Goal: Information Seeking & Learning: Find specific fact

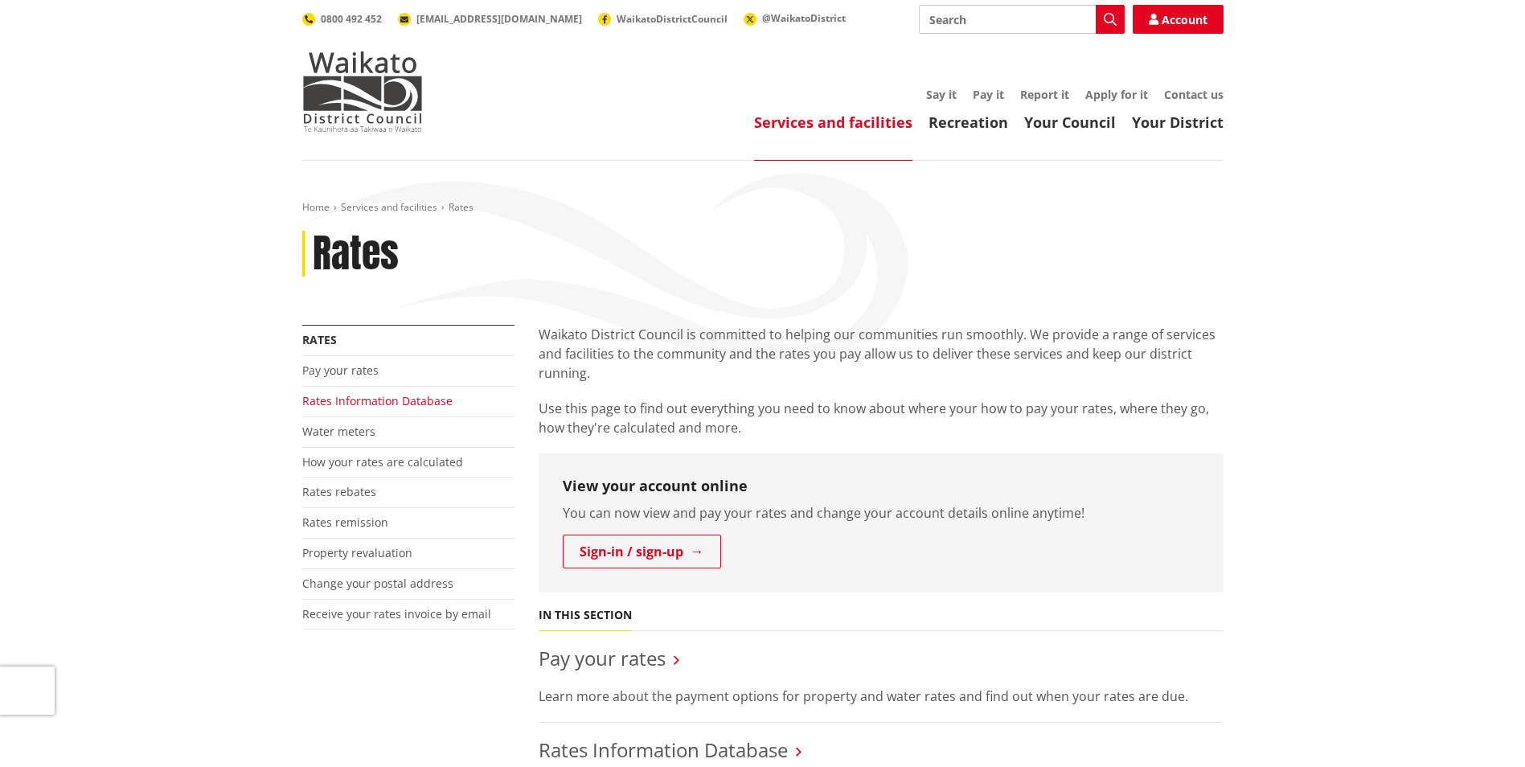
click at [416, 401] on link "Rates Information Database" at bounding box center [377, 400] width 150 height 15
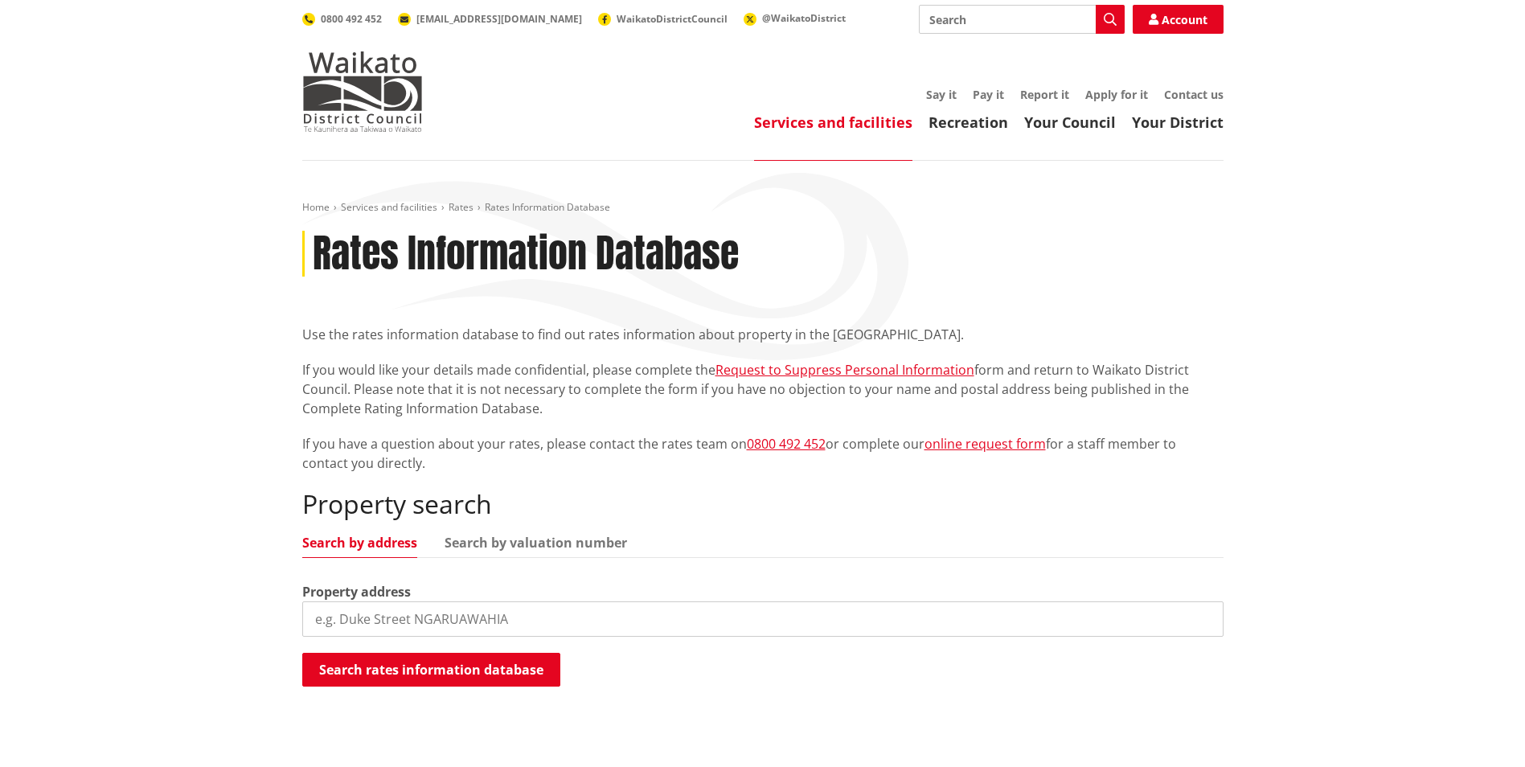
click at [534, 619] on input "search" at bounding box center [762, 618] width 921 height 35
click at [465, 619] on input "[STREET_ADDRESS]" at bounding box center [762, 618] width 921 height 35
click at [433, 683] on button "Search rates information database" at bounding box center [431, 670] width 258 height 34
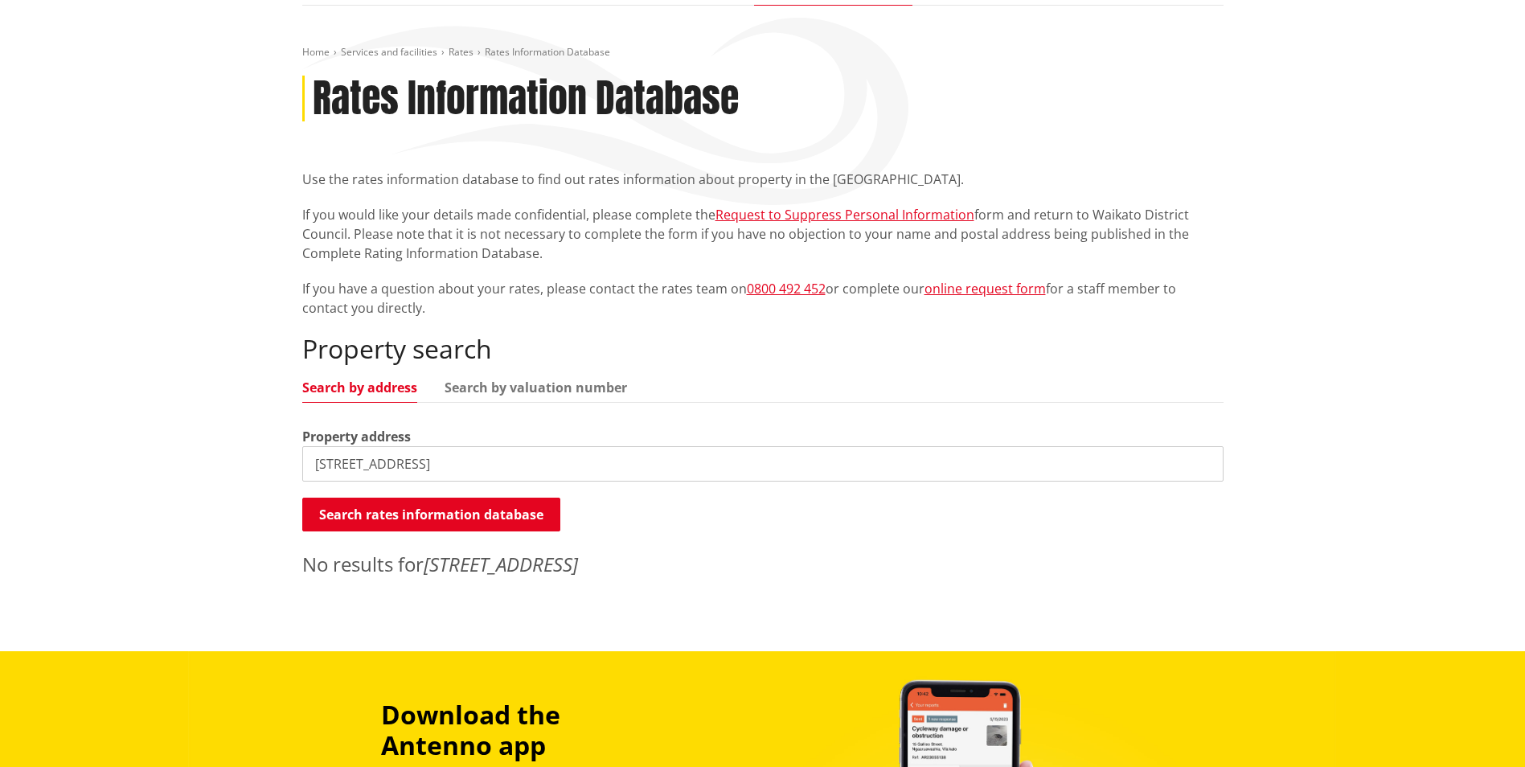
scroll to position [161, 0]
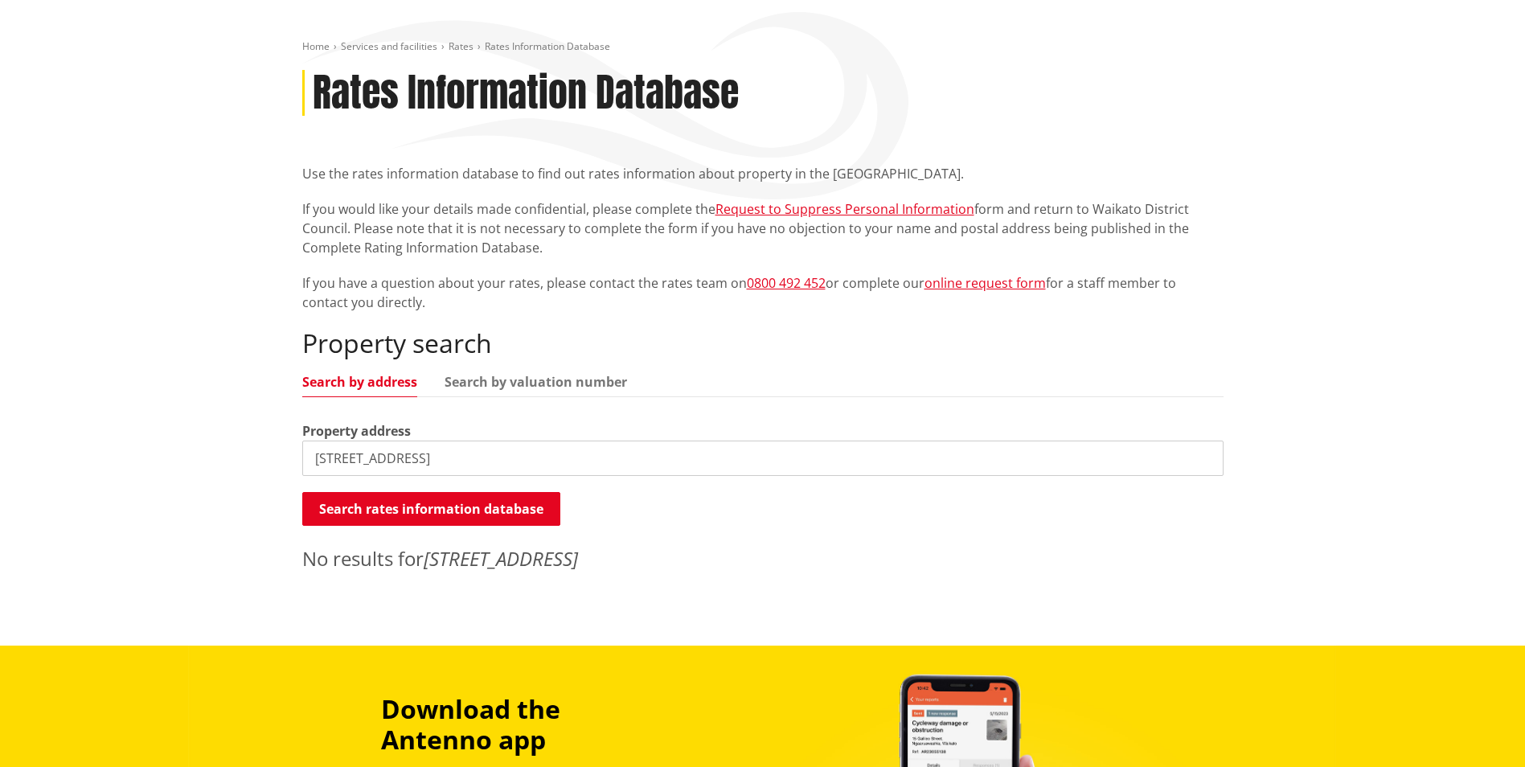
click at [323, 460] on input "[STREET_ADDRESS]" at bounding box center [762, 458] width 921 height 35
click at [404, 510] on button "Search rates information database" at bounding box center [431, 509] width 258 height 34
drag, startPoint x: 538, startPoint y: 457, endPoint x: 308, endPoint y: 460, distance: 229.9
click at [308, 460] on input "[STREET_ADDRESS]" at bounding box center [762, 458] width 921 height 35
click at [374, 511] on button "Search rates information database" at bounding box center [431, 509] width 258 height 34
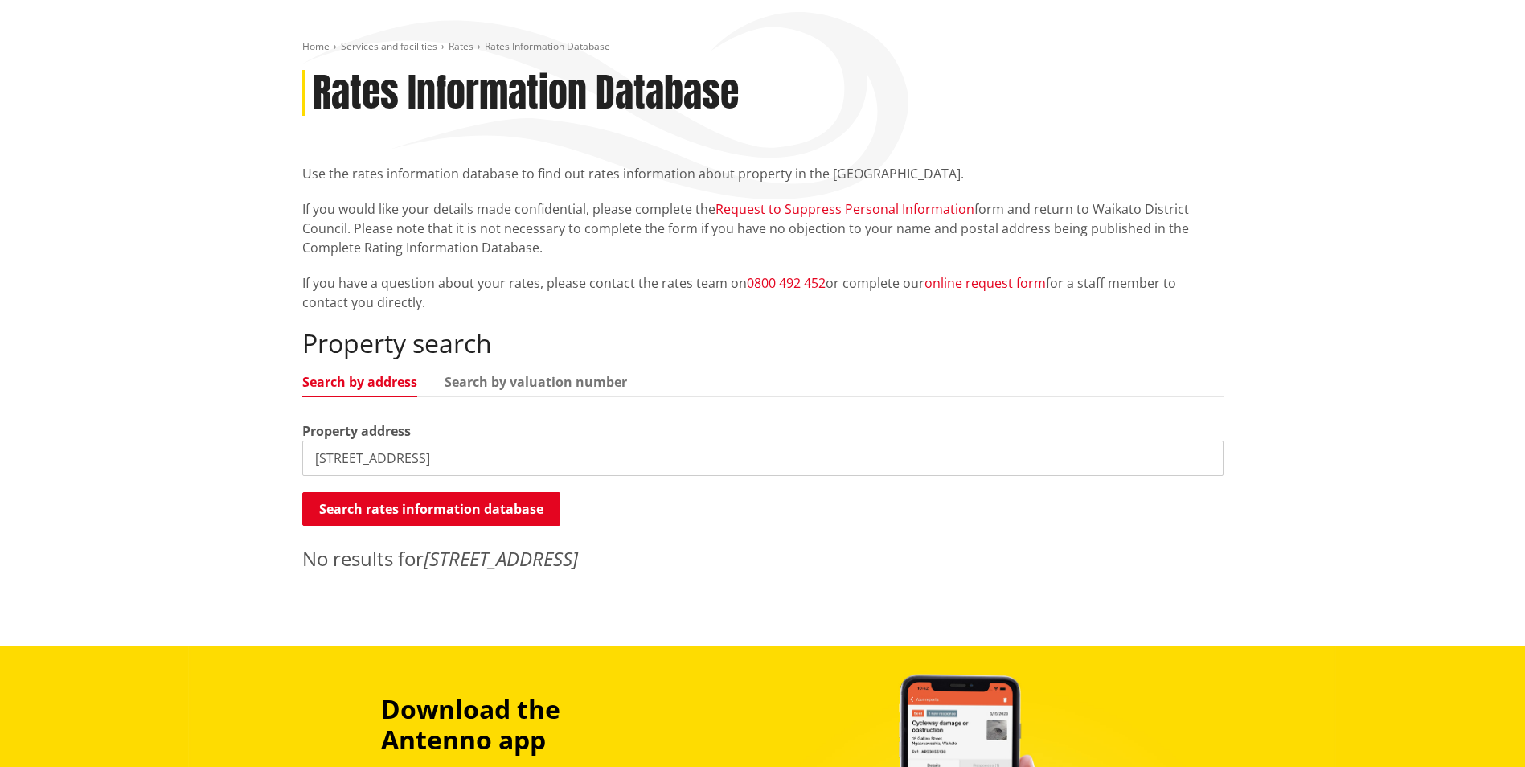
click at [331, 456] on input "[STREET_ADDRESS]" at bounding box center [762, 458] width 921 height 35
click at [394, 508] on button "Search rates information database" at bounding box center [431, 509] width 258 height 34
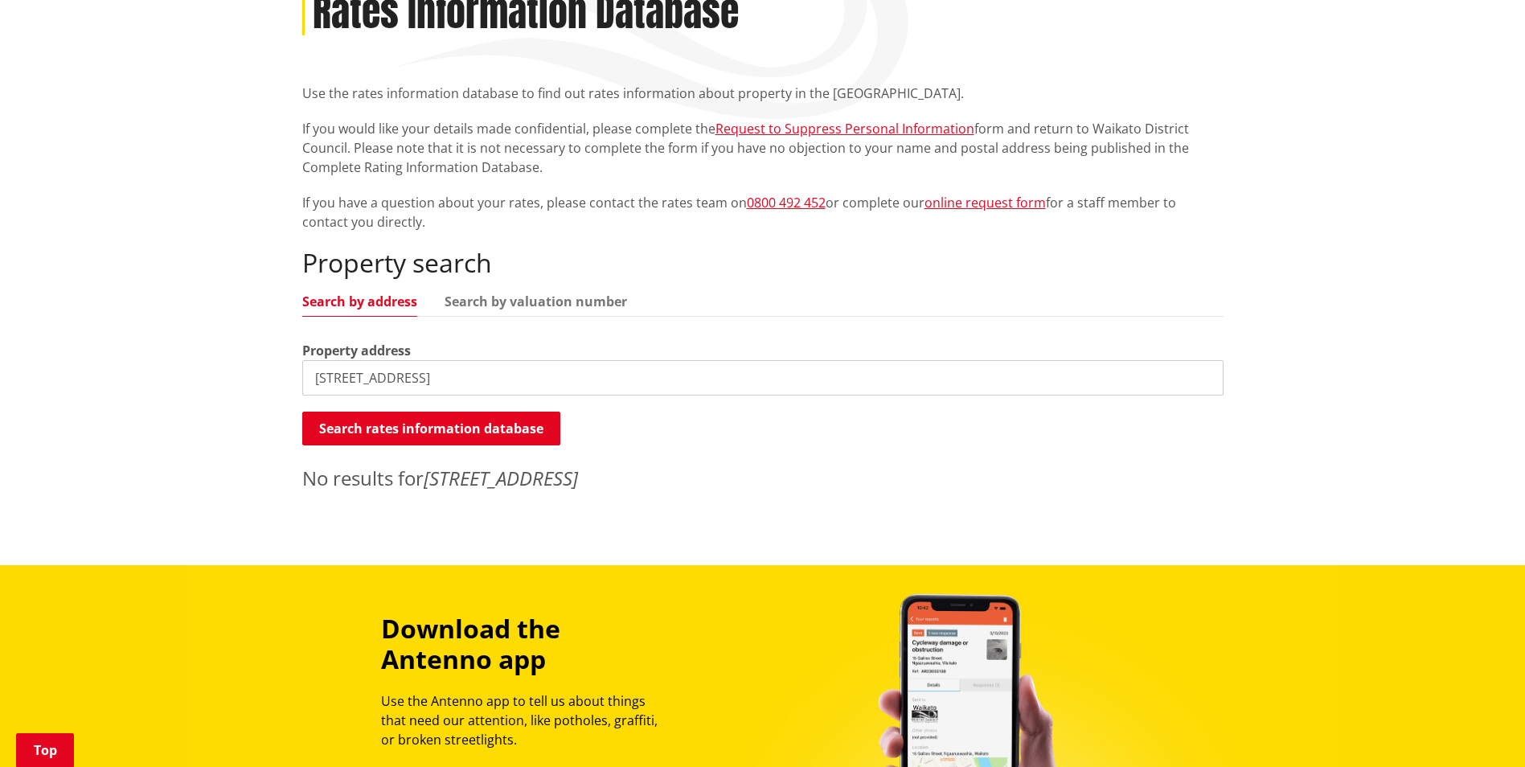
click at [449, 378] on input "[STREET_ADDRESS]" at bounding box center [762, 377] width 921 height 35
click at [480, 429] on button "Search rates information database" at bounding box center [431, 429] width 258 height 34
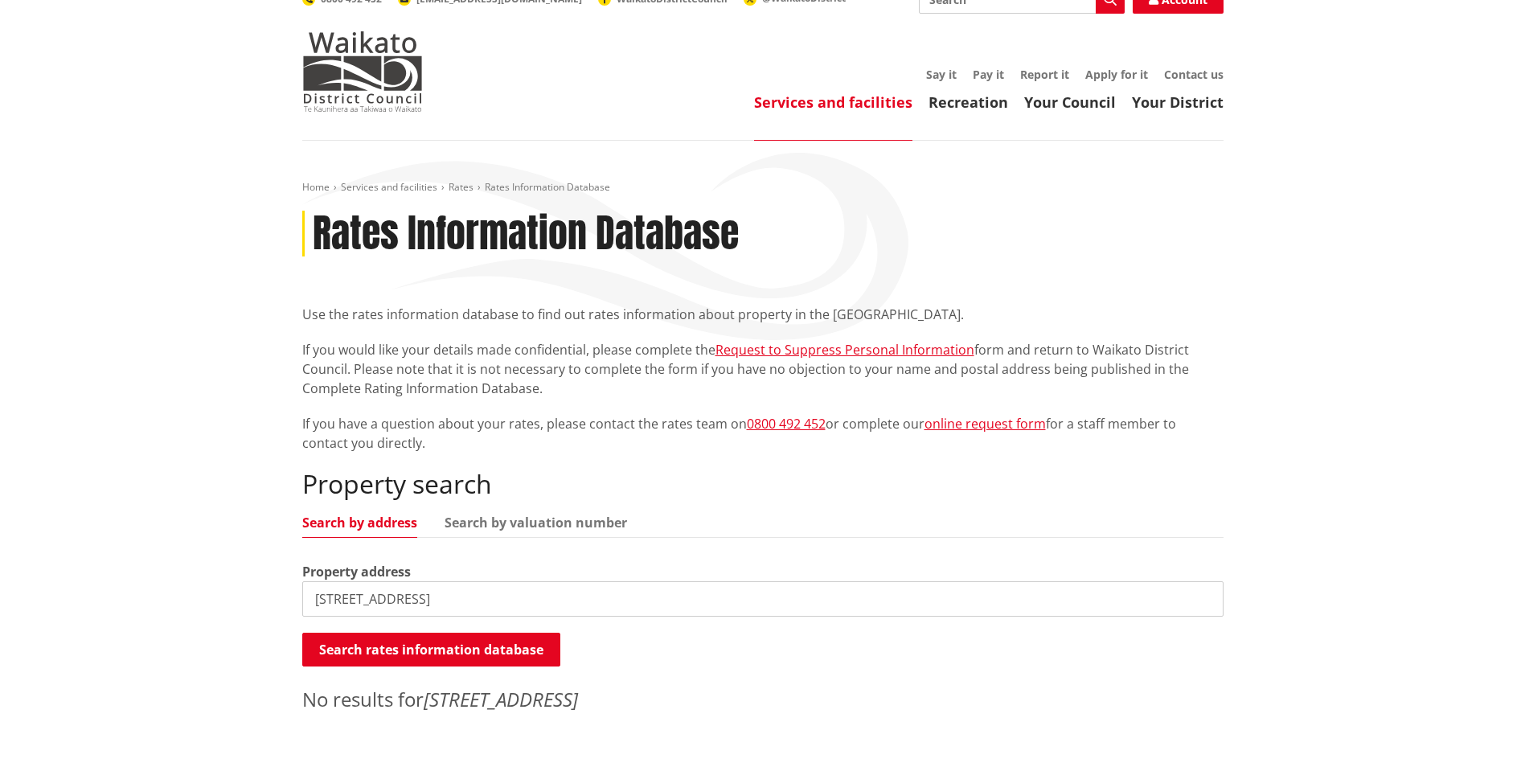
scroll to position [0, 0]
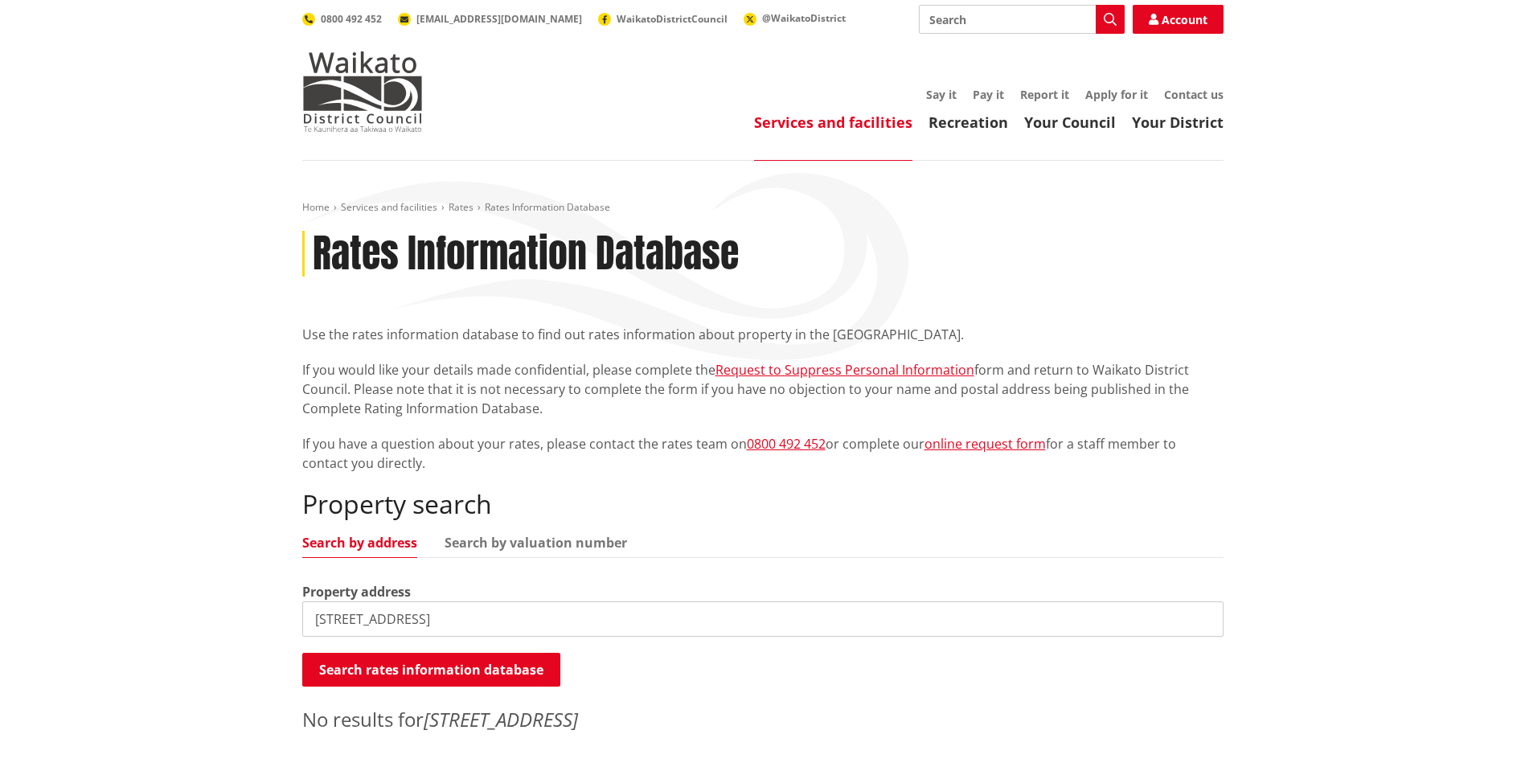
click at [334, 621] on input "[STREET_ADDRESS]" at bounding box center [762, 618] width 921 height 35
click at [426, 675] on button "Search rates information database" at bounding box center [431, 670] width 258 height 34
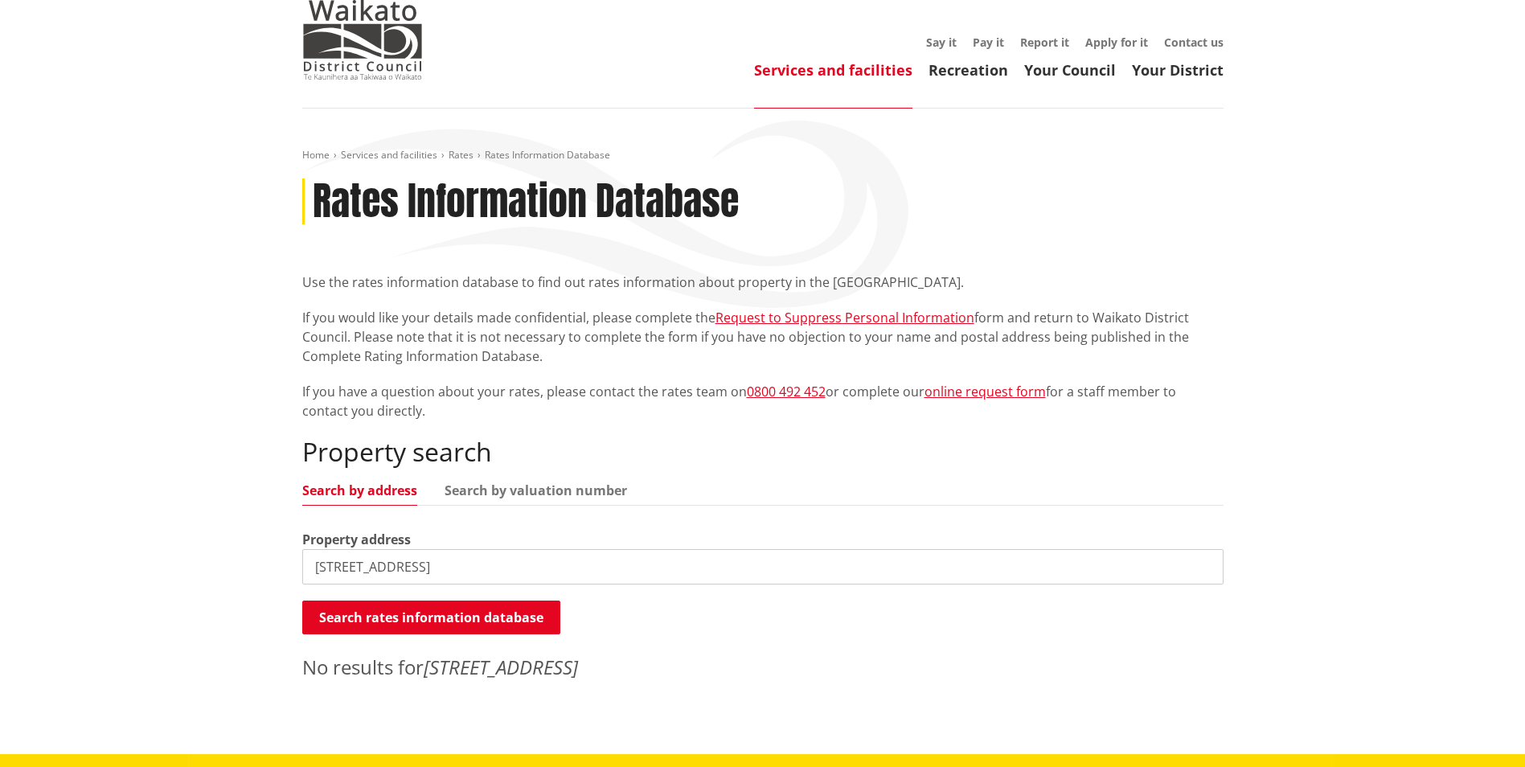
scroll to position [80, 0]
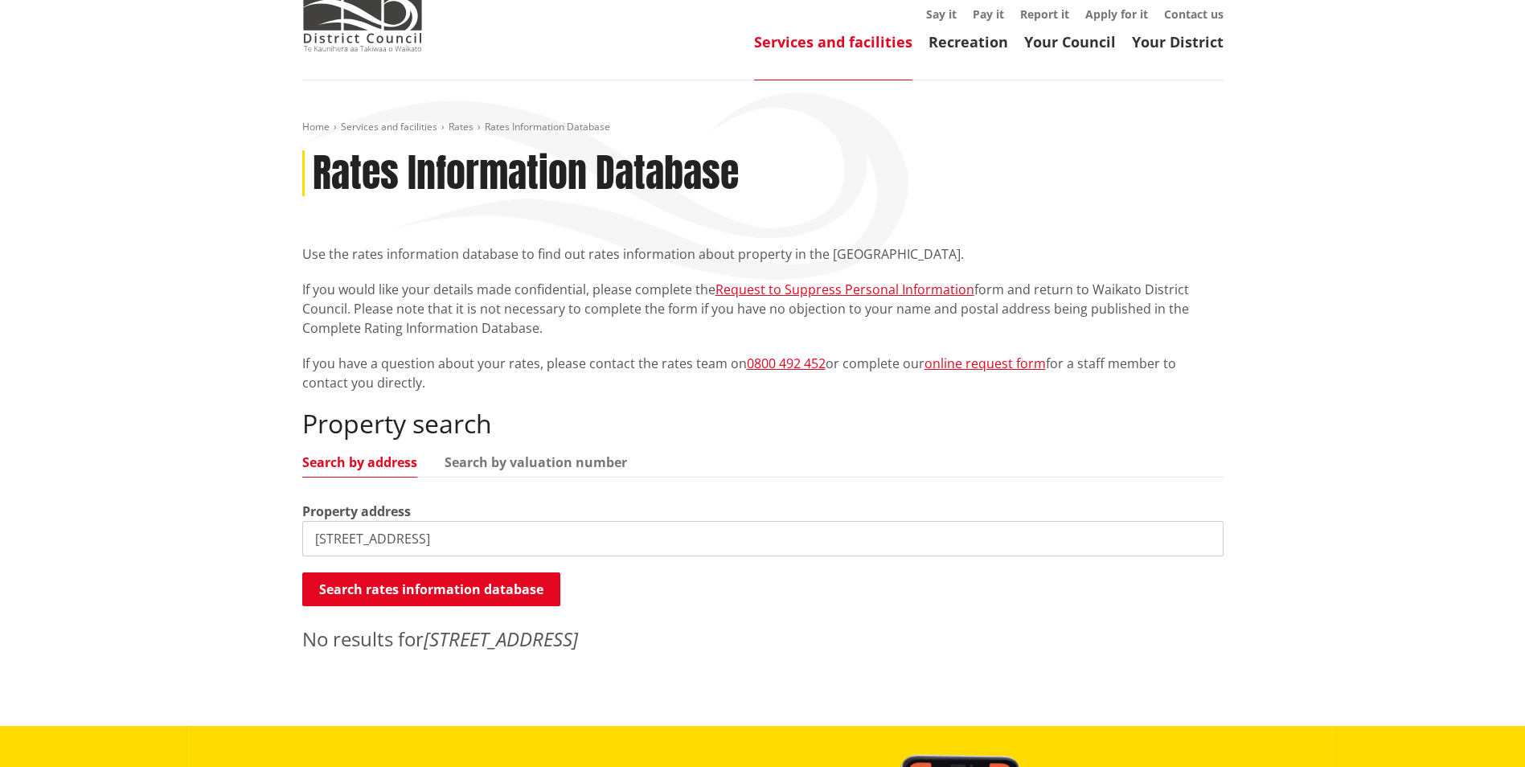
drag, startPoint x: 462, startPoint y: 537, endPoint x: 613, endPoint y: 536, distance: 151.1
click at [613, 536] on input "[STREET_ADDRESS]" at bounding box center [762, 538] width 921 height 35
click at [432, 593] on button "Search rates information database" at bounding box center [431, 589] width 258 height 34
drag, startPoint x: 539, startPoint y: 542, endPoint x: 236, endPoint y: 537, distance: 303.9
click at [236, 537] on div "Home Services and facilities Rates Rates Information Database Rates Information…" at bounding box center [762, 403] width 1525 height 646
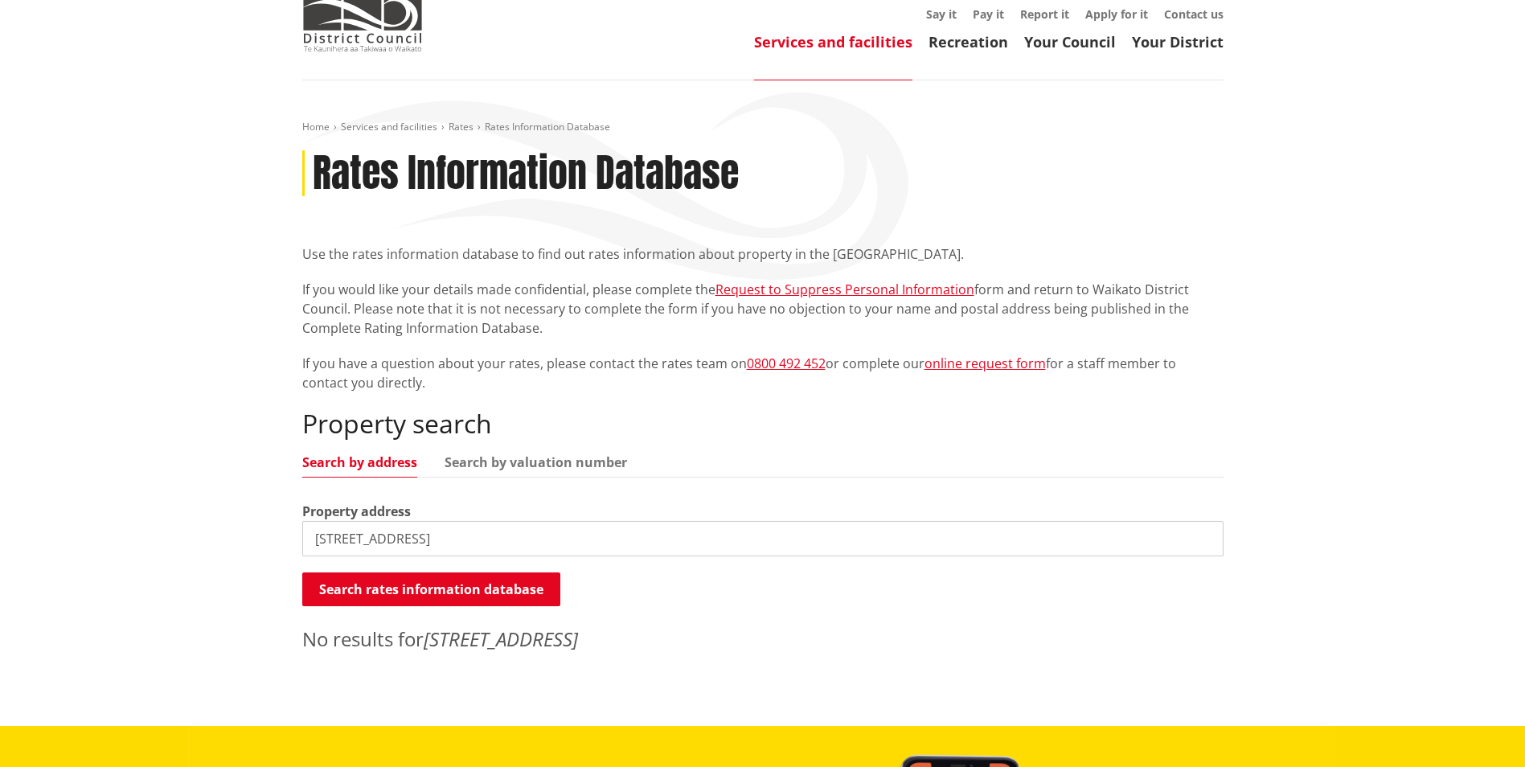
type input "[STREET_ADDRESS]"
